Goal: Register for event/course

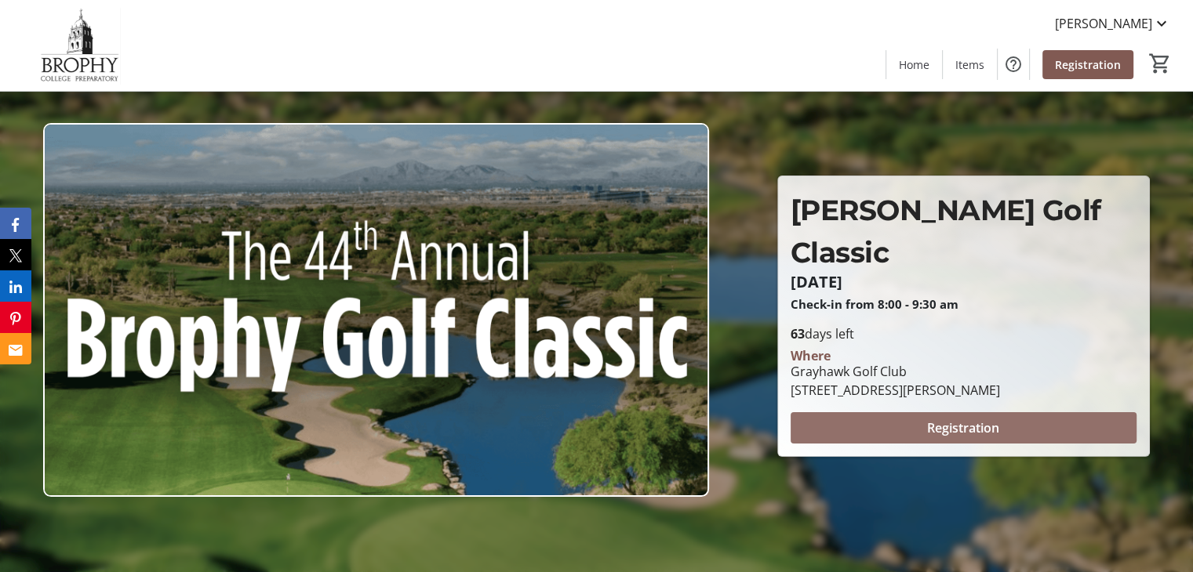
click at [951, 419] on span "Registration" at bounding box center [963, 428] width 72 height 19
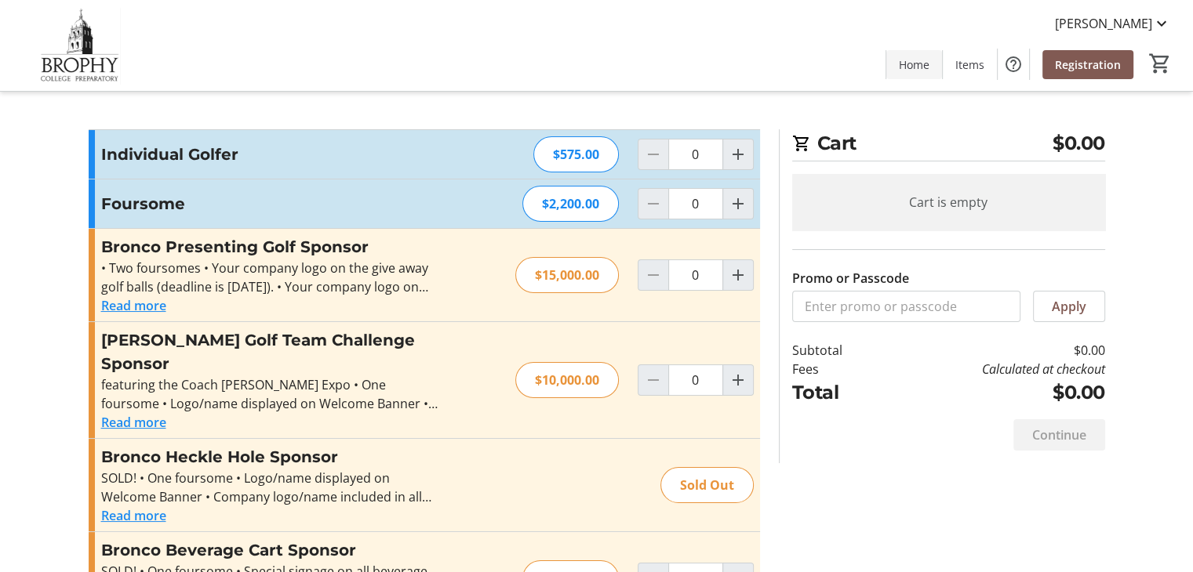
click at [913, 82] on span at bounding box center [914, 64] width 56 height 38
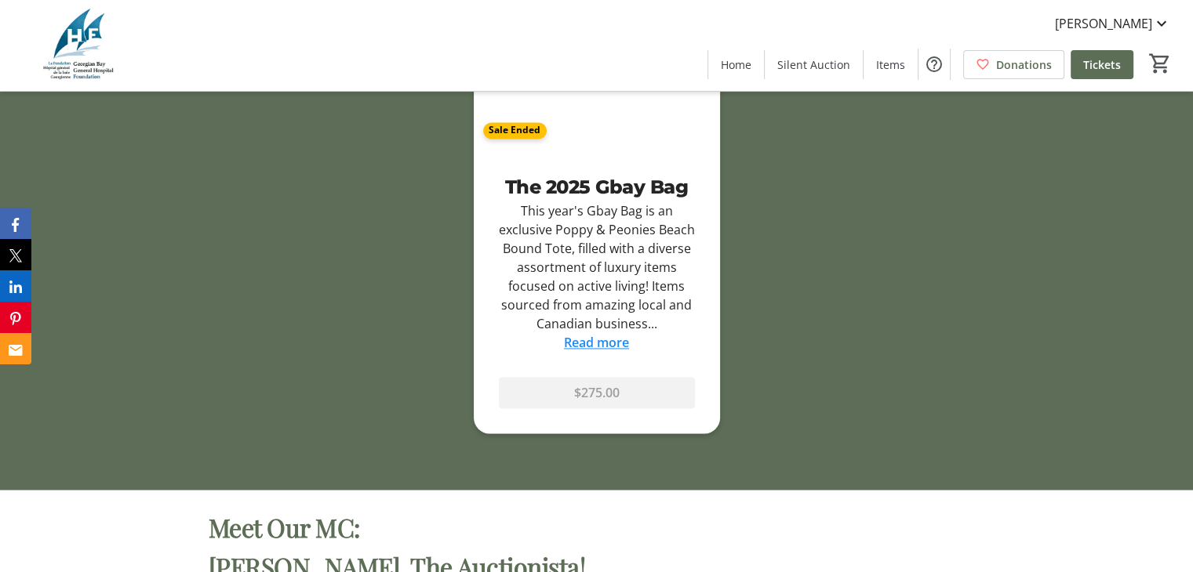
scroll to position [2676, 0]
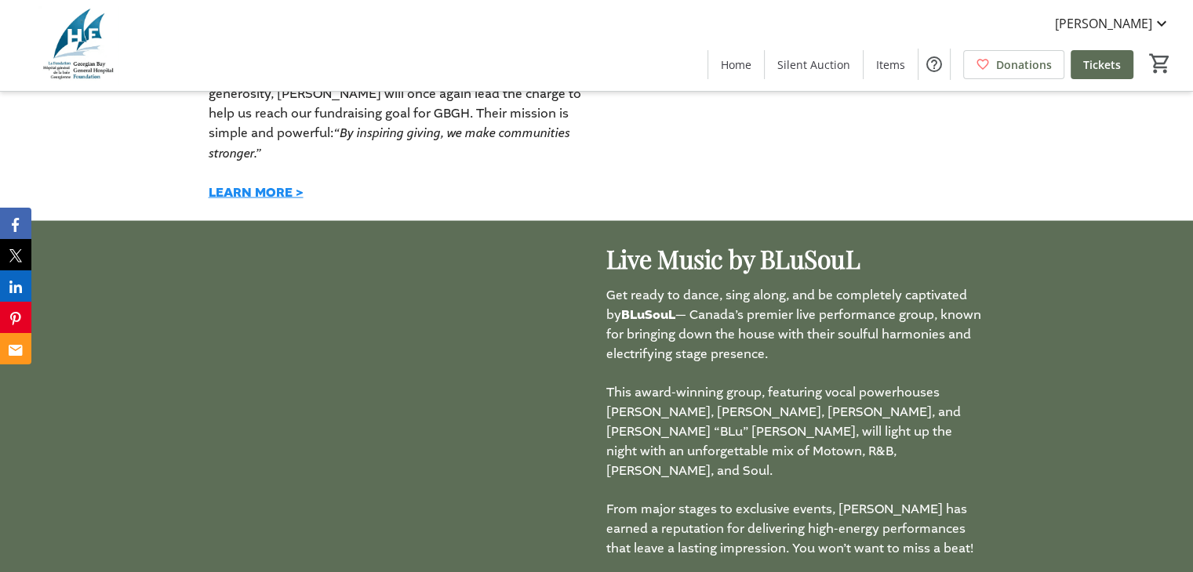
scroll to position [3131, 0]
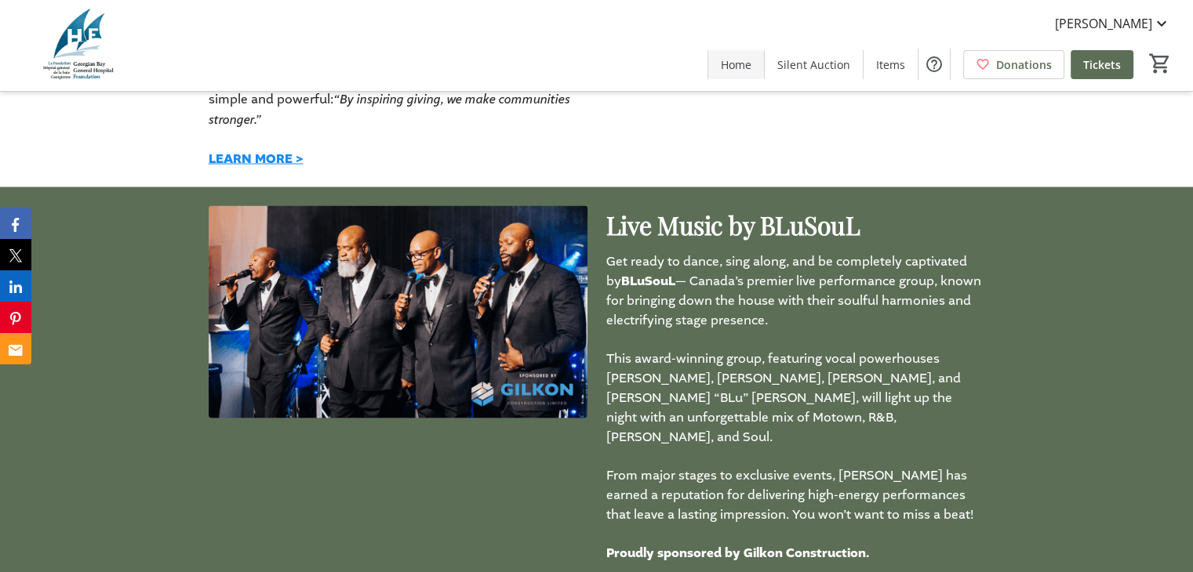
click at [729, 66] on span "Home" at bounding box center [736, 64] width 31 height 16
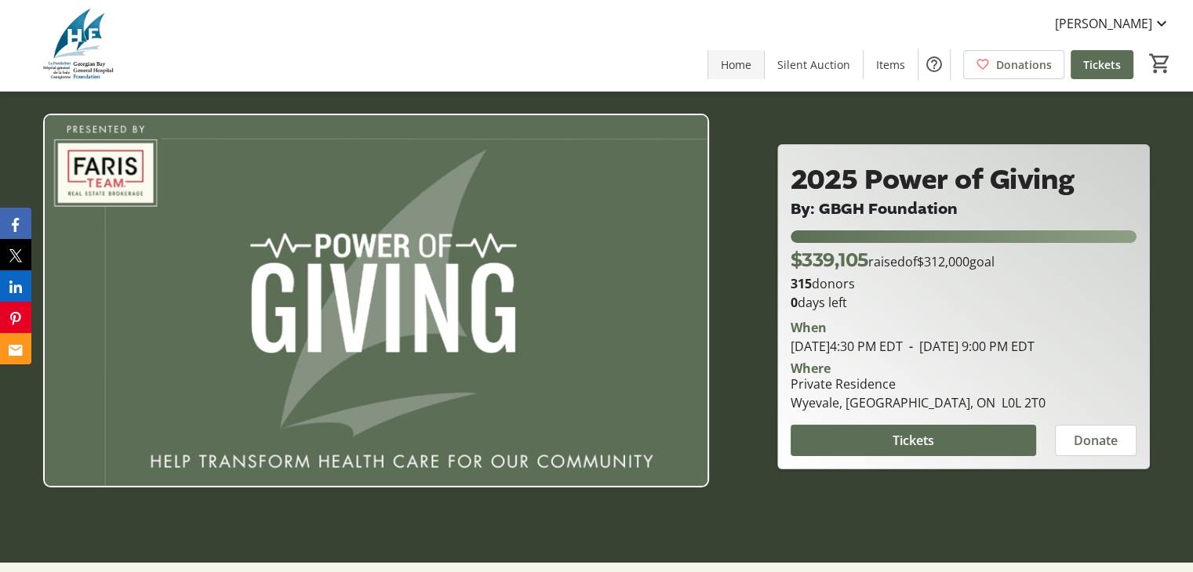
scroll to position [0, 0]
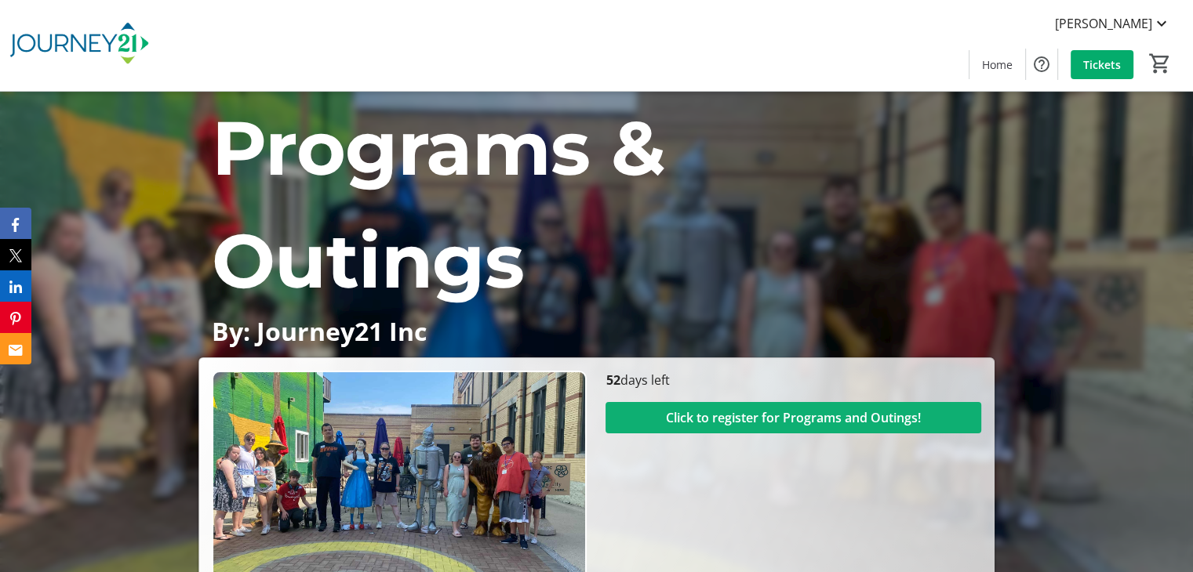
click at [772, 421] on span "Click to register for Programs and Outings!" at bounding box center [793, 418] width 255 height 19
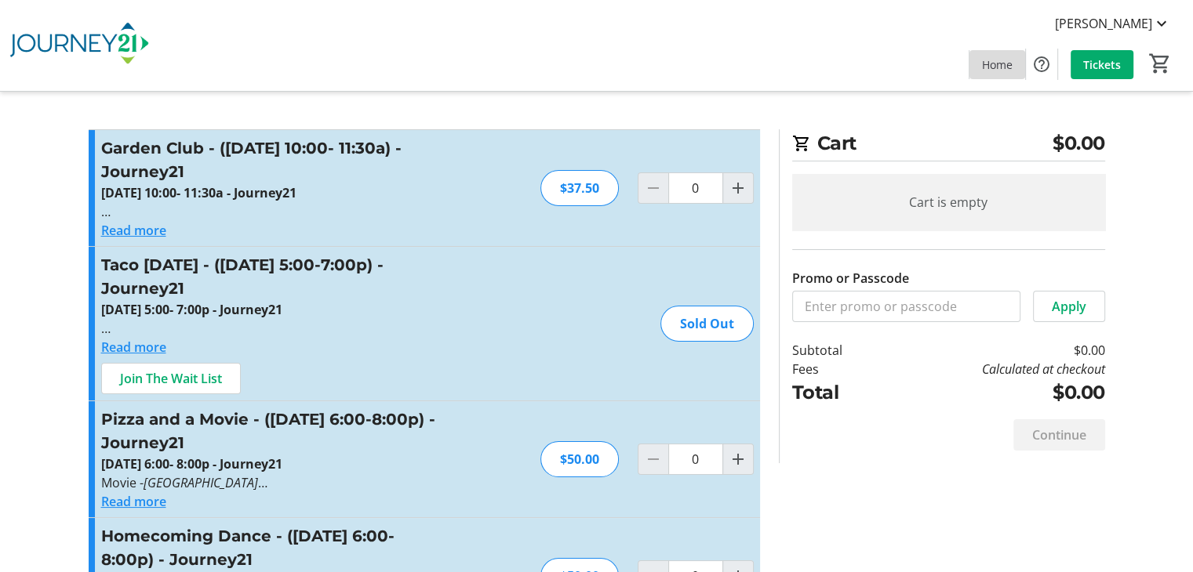
click at [1000, 60] on span "Home" at bounding box center [997, 64] width 31 height 16
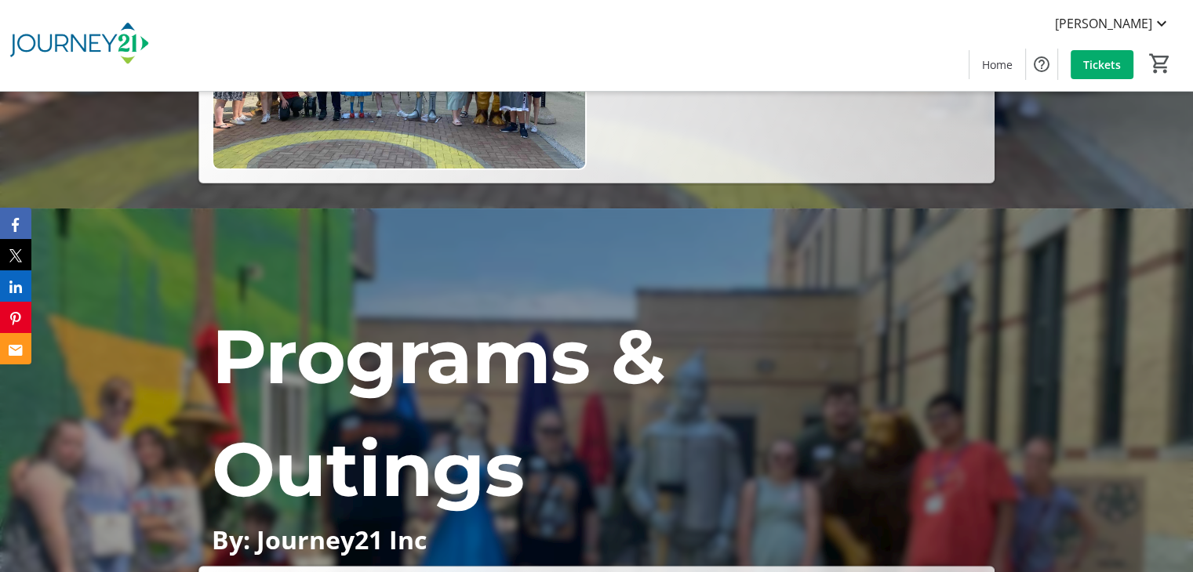
scroll to position [144, 0]
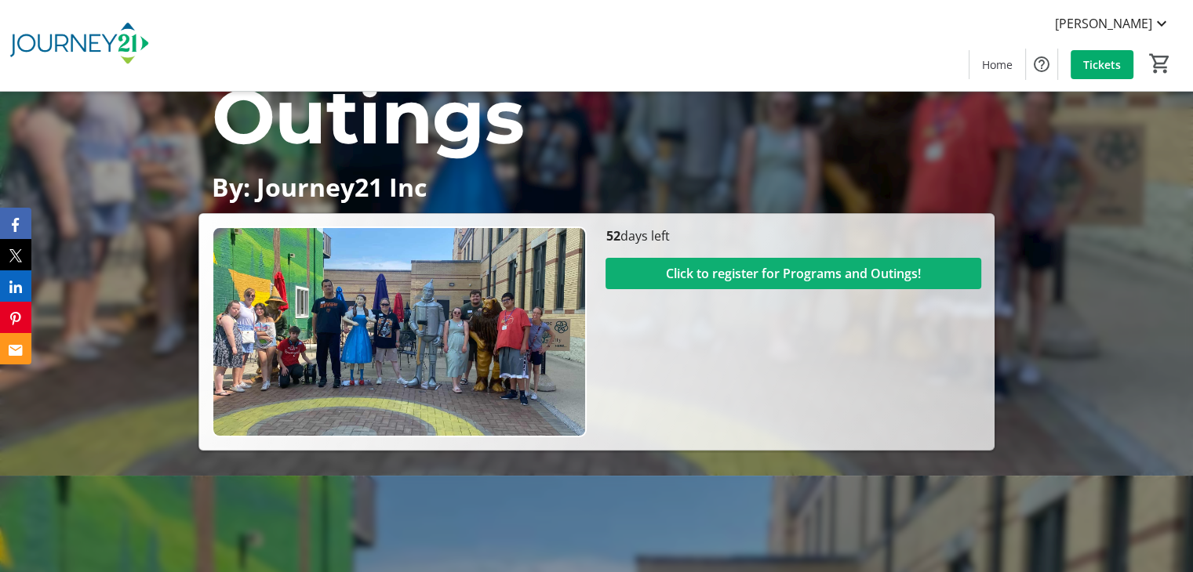
click at [791, 277] on span "Click to register for Programs and Outings!" at bounding box center [793, 273] width 255 height 19
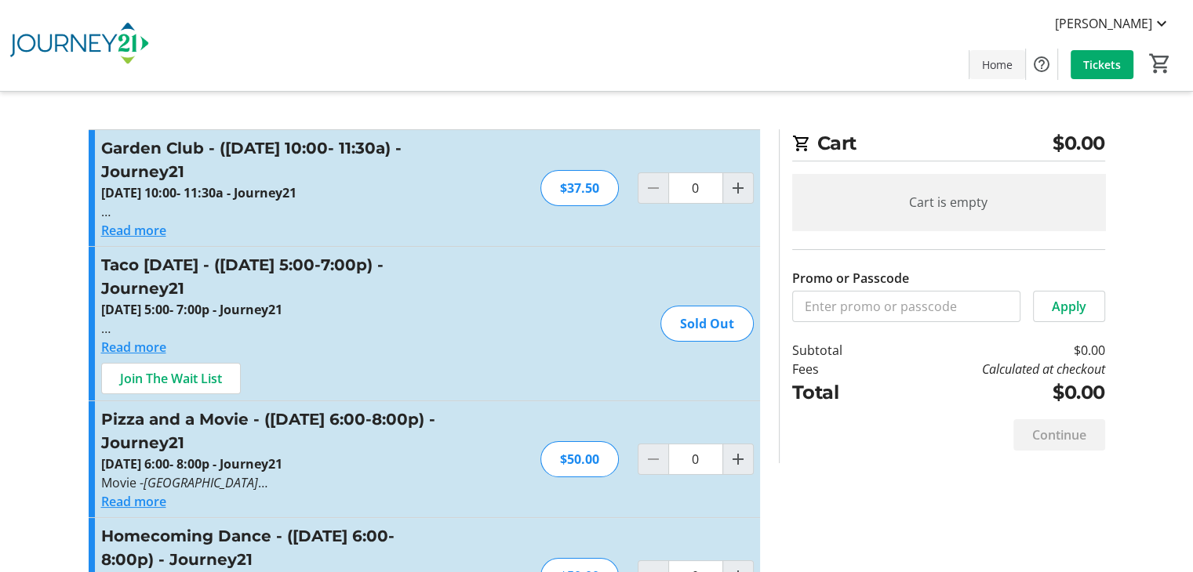
click at [991, 69] on span "Home" at bounding box center [997, 64] width 31 height 16
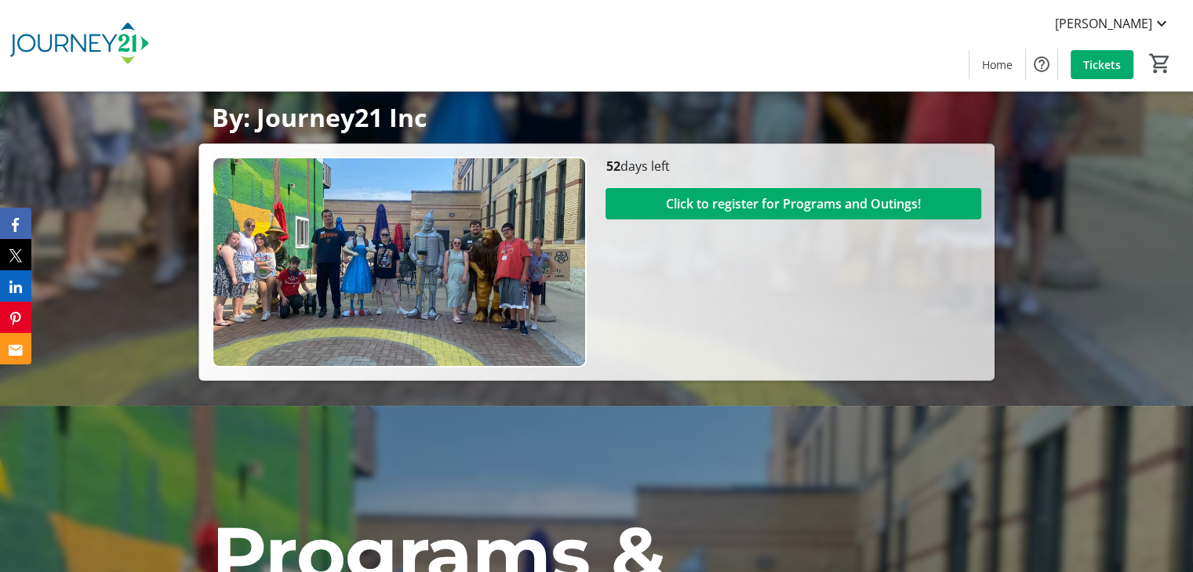
scroll to position [240, 0]
